Goal: Task Accomplishment & Management: Manage account settings

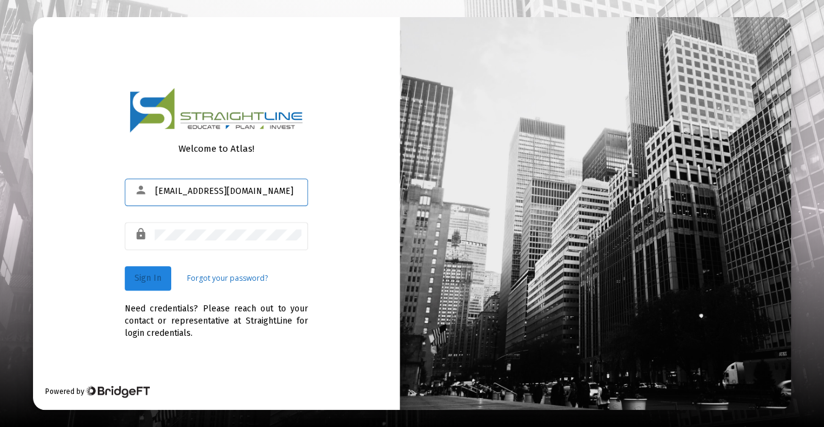
click at [157, 284] on button "Sign In" at bounding box center [148, 278] width 46 height 24
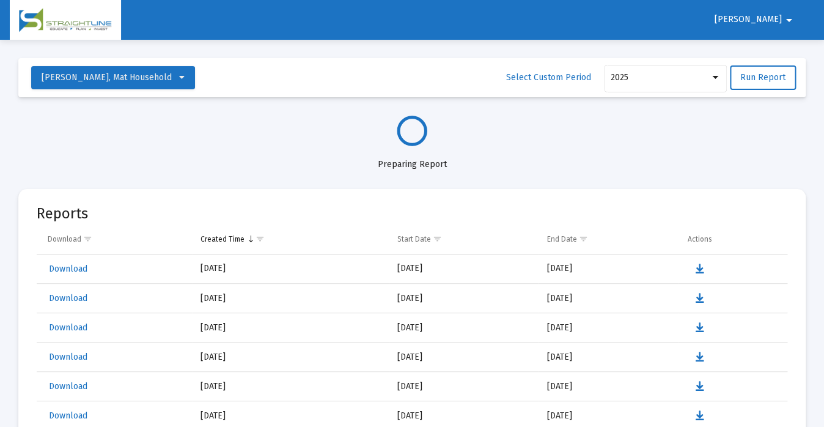
select select "View all"
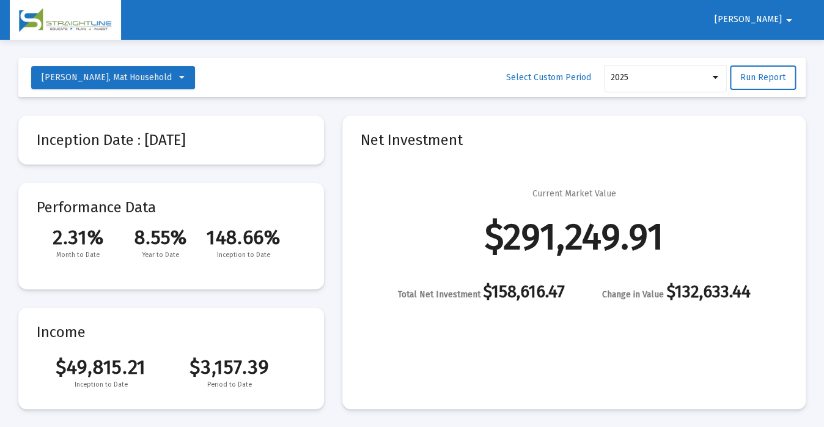
click at [789, 23] on mat-icon "arrow_drop_down" at bounding box center [789, 20] width 15 height 24
click at [766, 53] on button "Logout" at bounding box center [768, 51] width 68 height 29
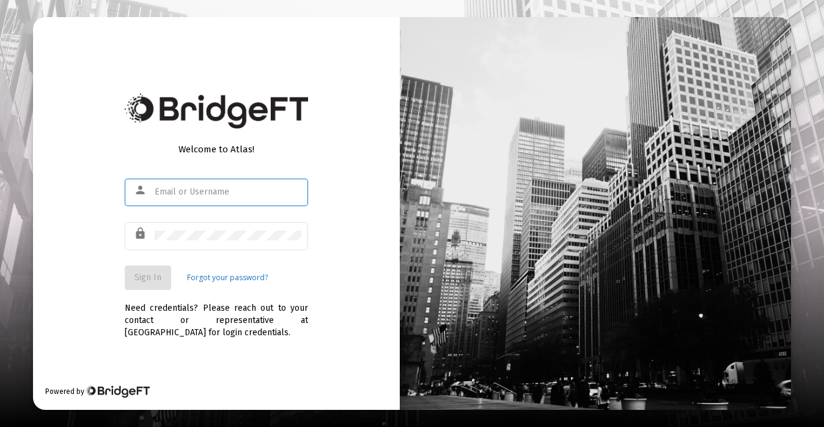
type input "[EMAIL_ADDRESS][DOMAIN_NAME]"
